Goal: Navigation & Orientation: Find specific page/section

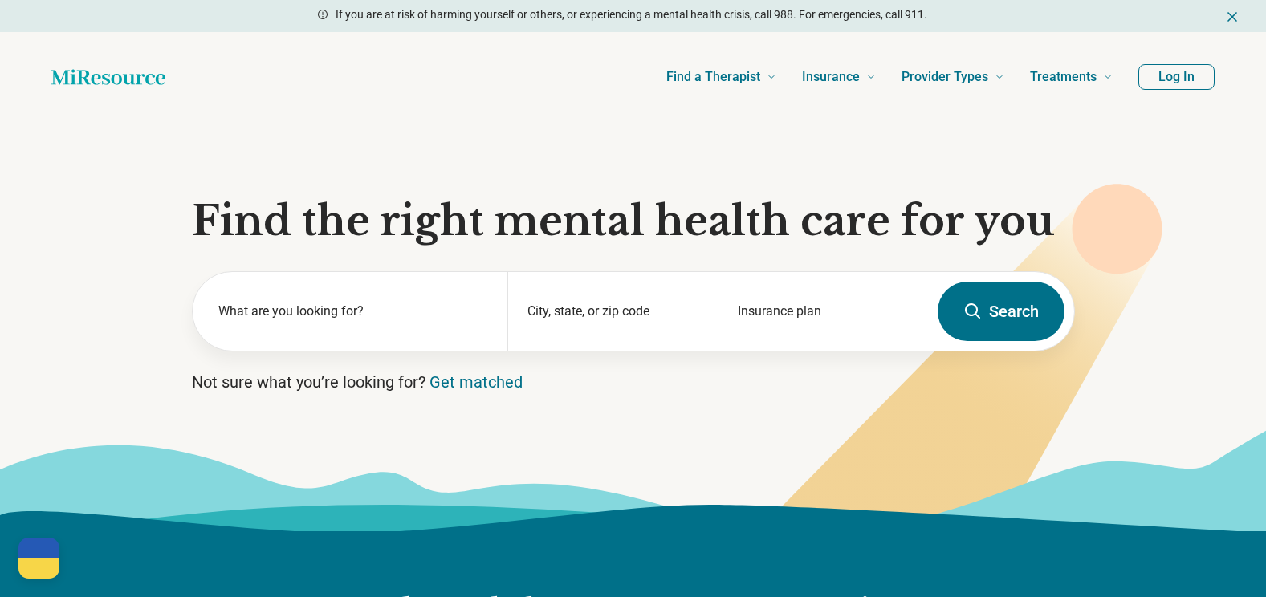
click at [1172, 74] on button "Log In" at bounding box center [1176, 77] width 76 height 26
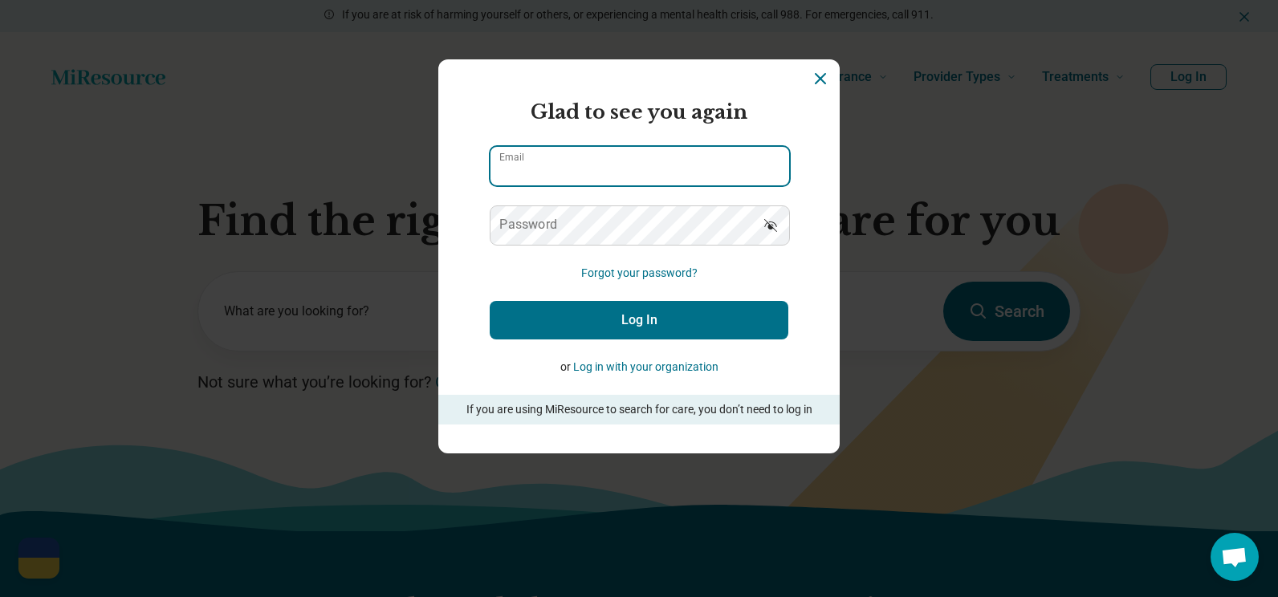
type input "**********"
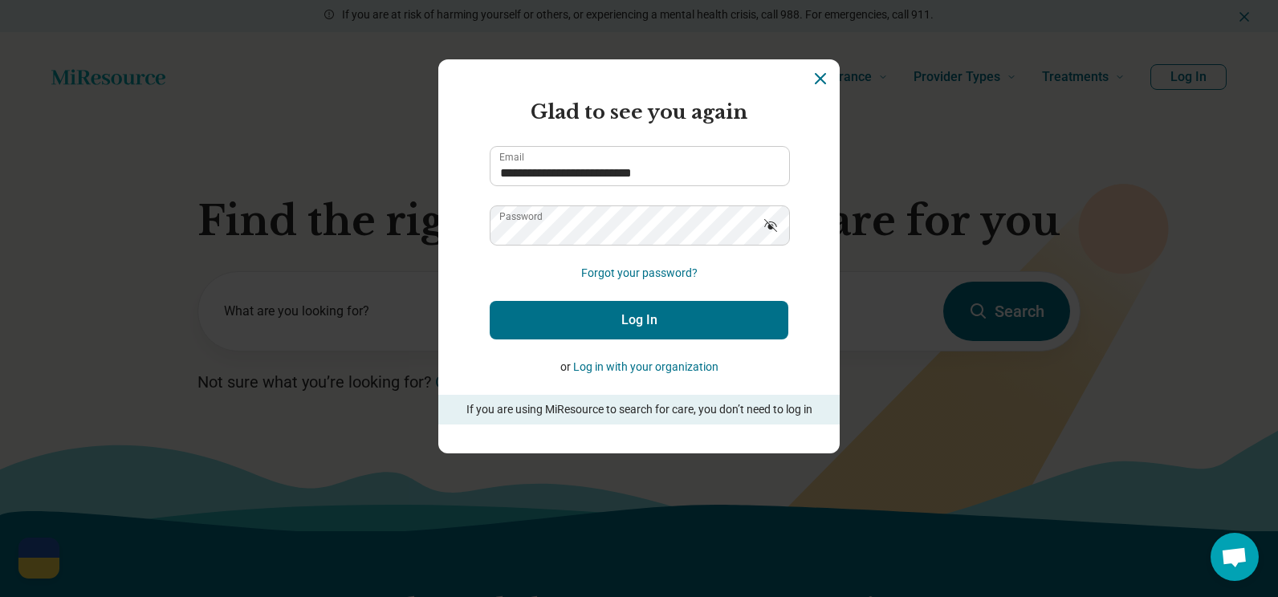
click at [633, 311] on button "Log In" at bounding box center [639, 320] width 299 height 39
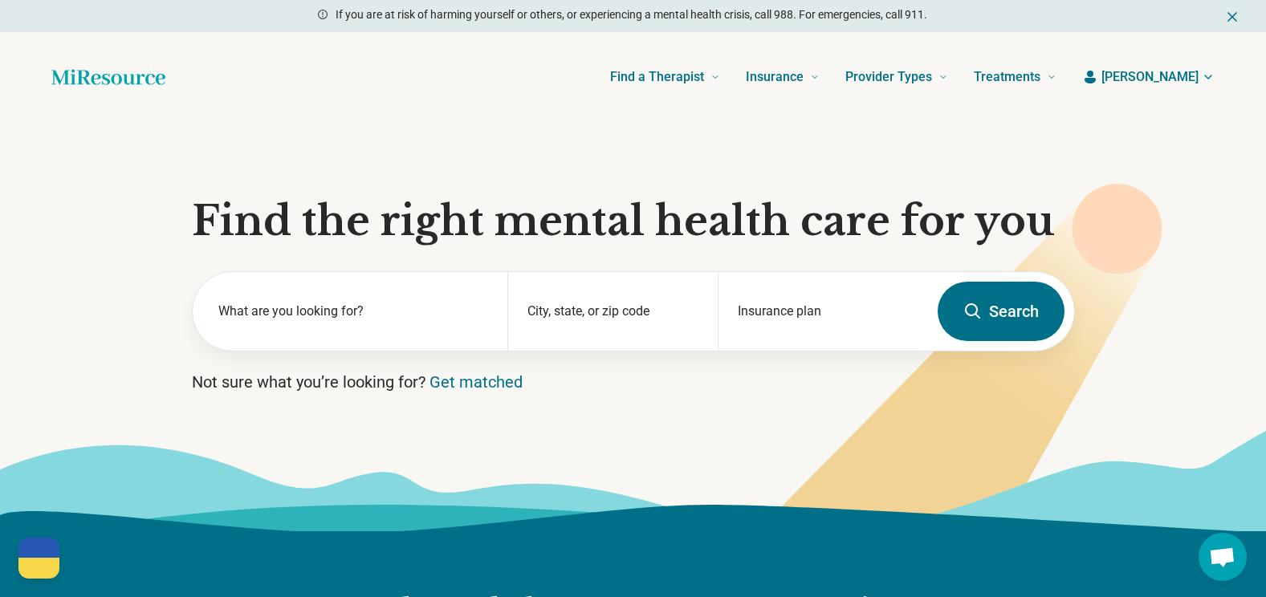
click at [1182, 72] on span "[PERSON_NAME]" at bounding box center [1149, 76] width 97 height 19
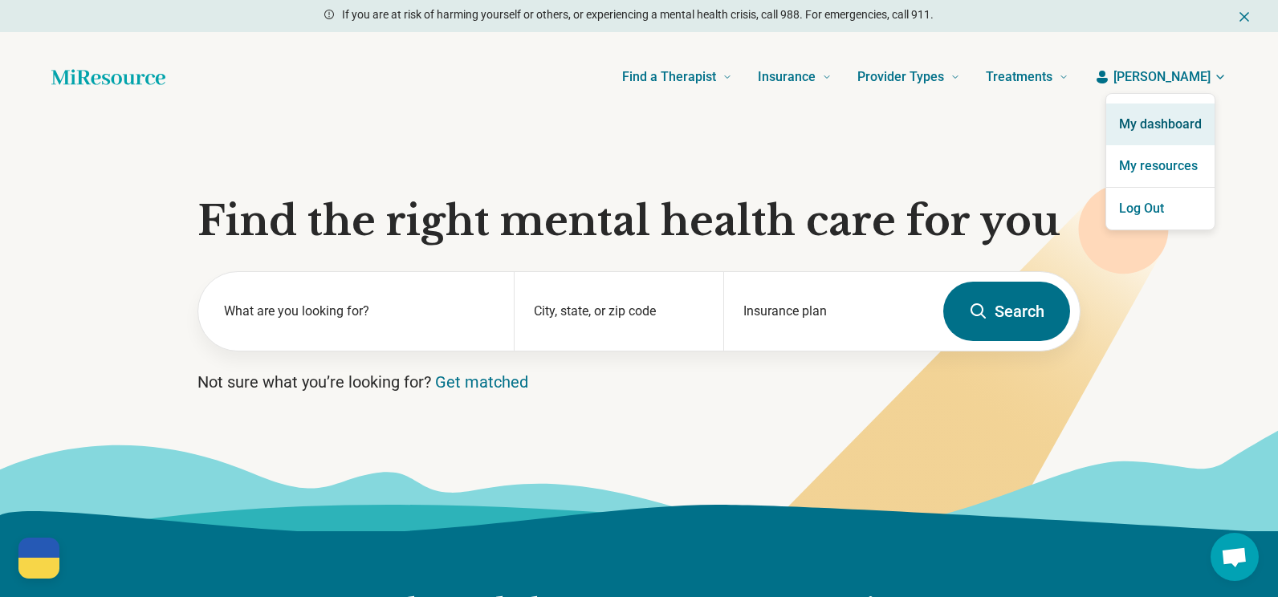
click at [1142, 128] on link "My dashboard" at bounding box center [1160, 125] width 108 height 42
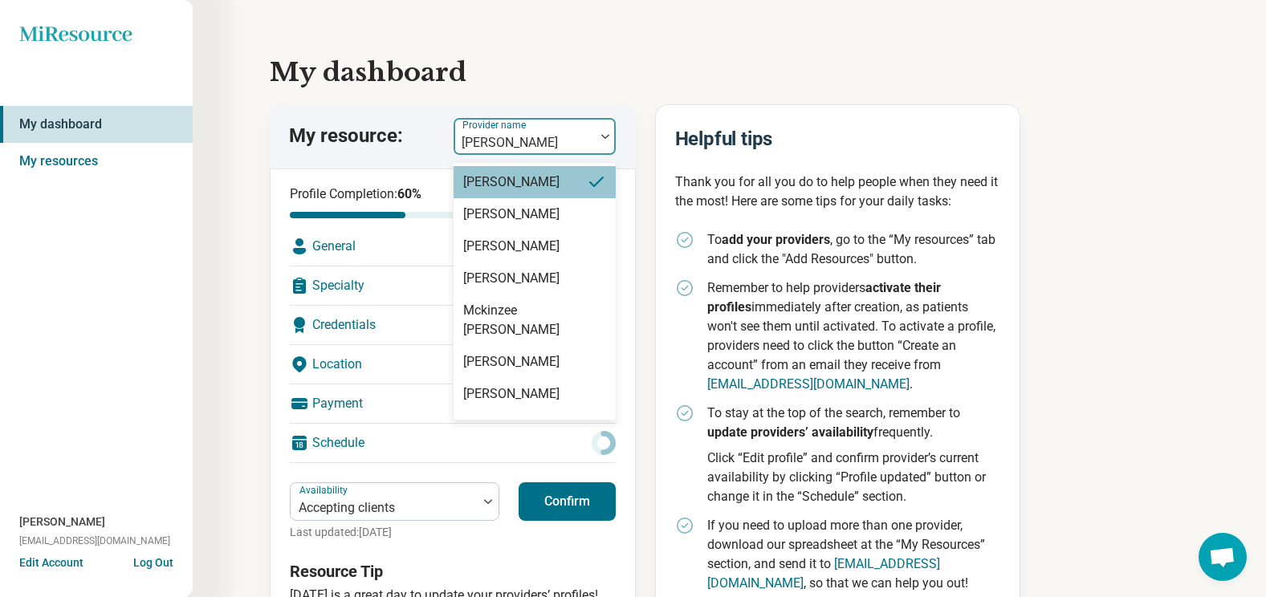
click at [501, 150] on div at bounding box center [524, 143] width 128 height 22
click at [494, 385] on div "[PERSON_NAME]" at bounding box center [511, 394] width 96 height 19
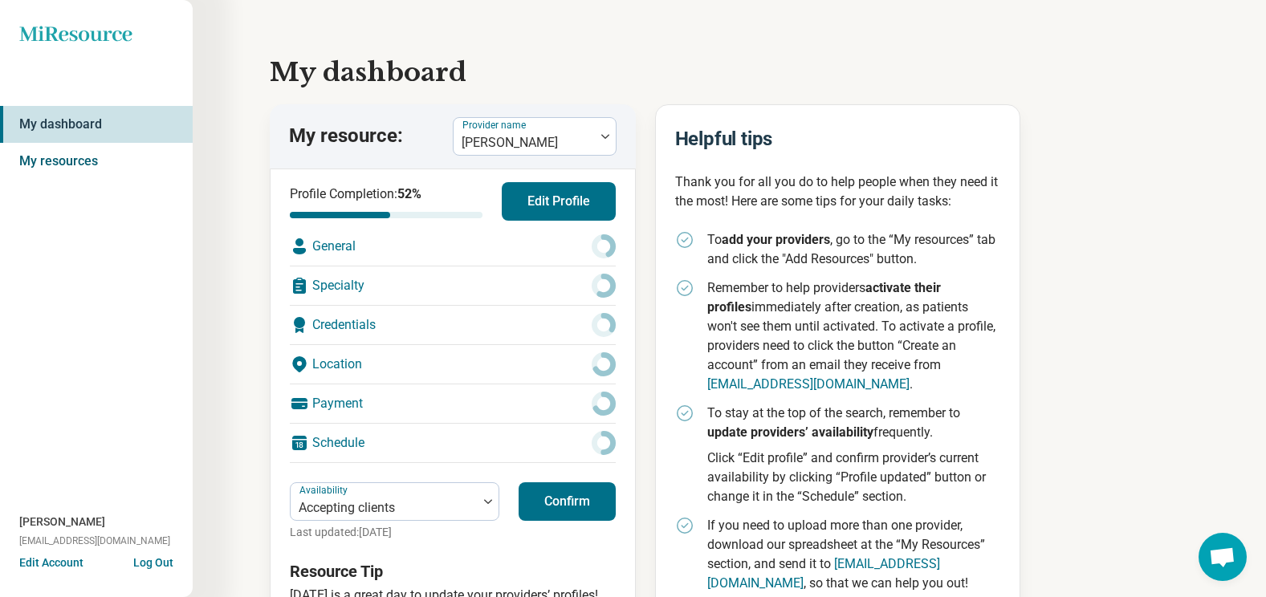
click at [65, 161] on link "My resources" at bounding box center [96, 161] width 193 height 37
